Goal: Task Accomplishment & Management: Use online tool/utility

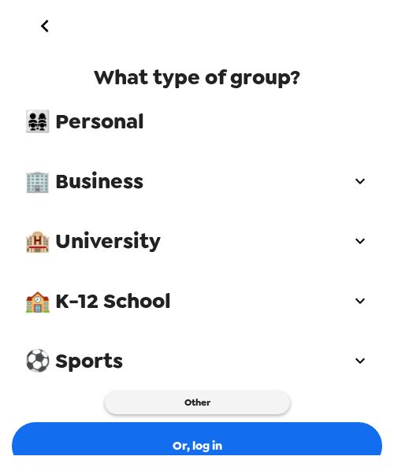
scroll to position [19, 0]
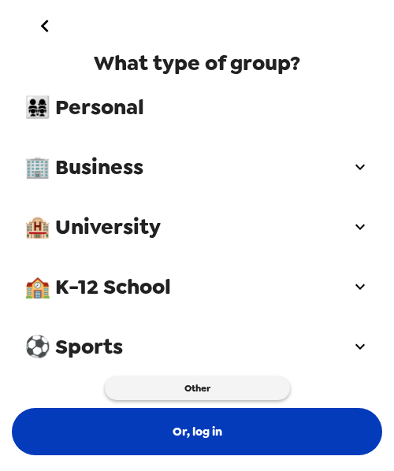
click at [153, 427] on button "Or, log in" at bounding box center [197, 431] width 370 height 47
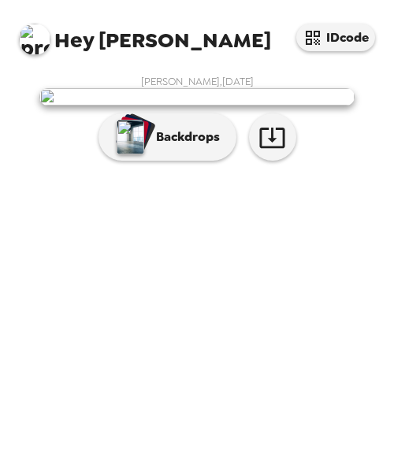
scroll to position [113, 0]
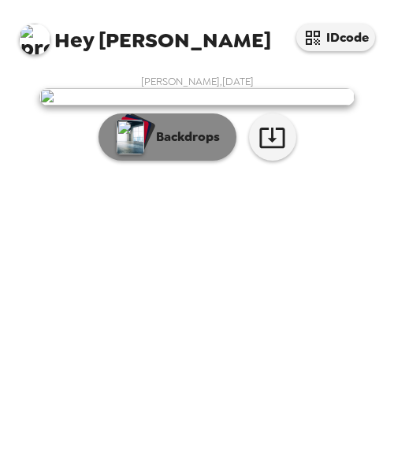
click at [176, 146] on p "Backdrops" at bounding box center [184, 137] width 72 height 19
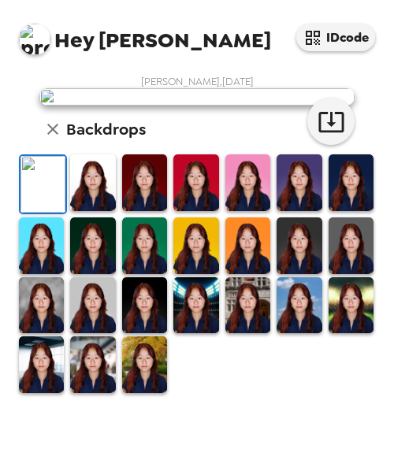
scroll to position [330, 0]
click at [290, 274] on img at bounding box center [298, 245] width 45 height 57
